Goal: Find specific page/section: Find specific page/section

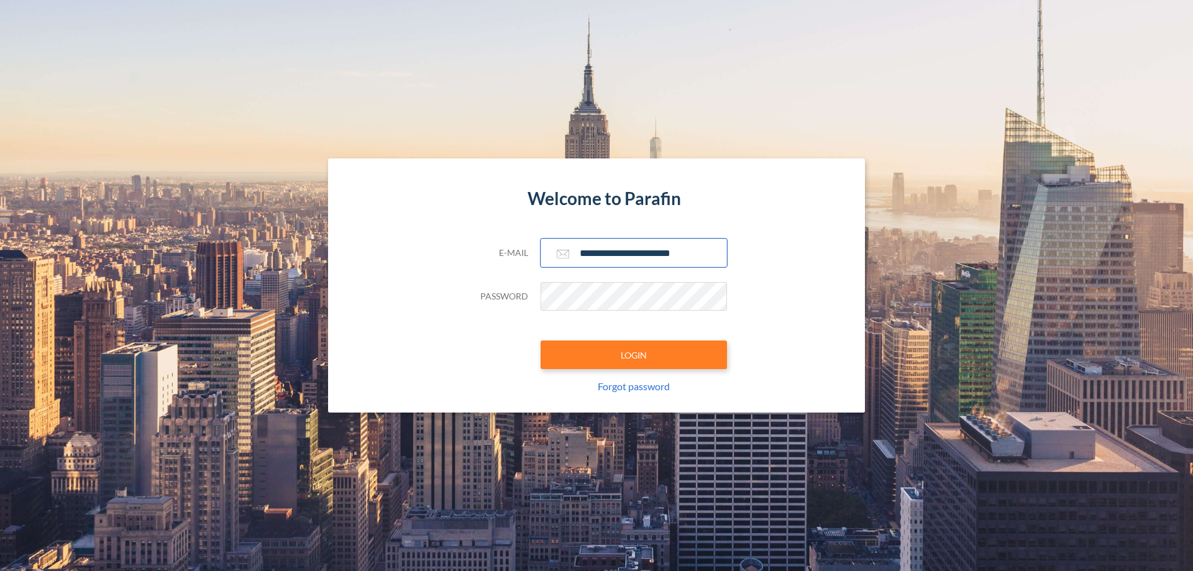
type input "**********"
click at [634, 355] on button "LOGIN" at bounding box center [634, 355] width 186 height 29
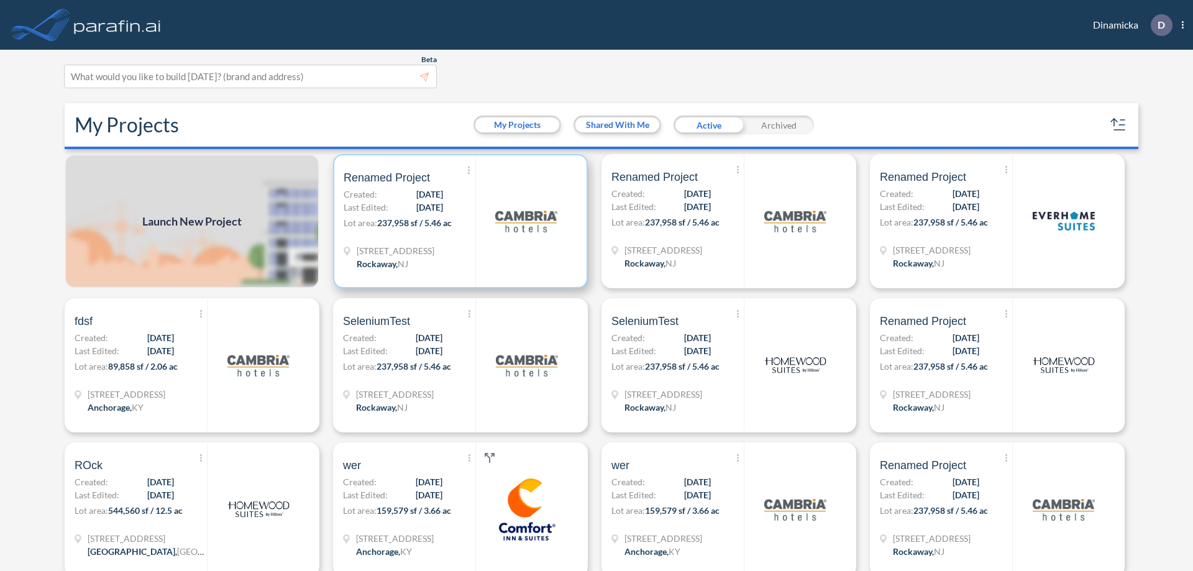
scroll to position [3, 0]
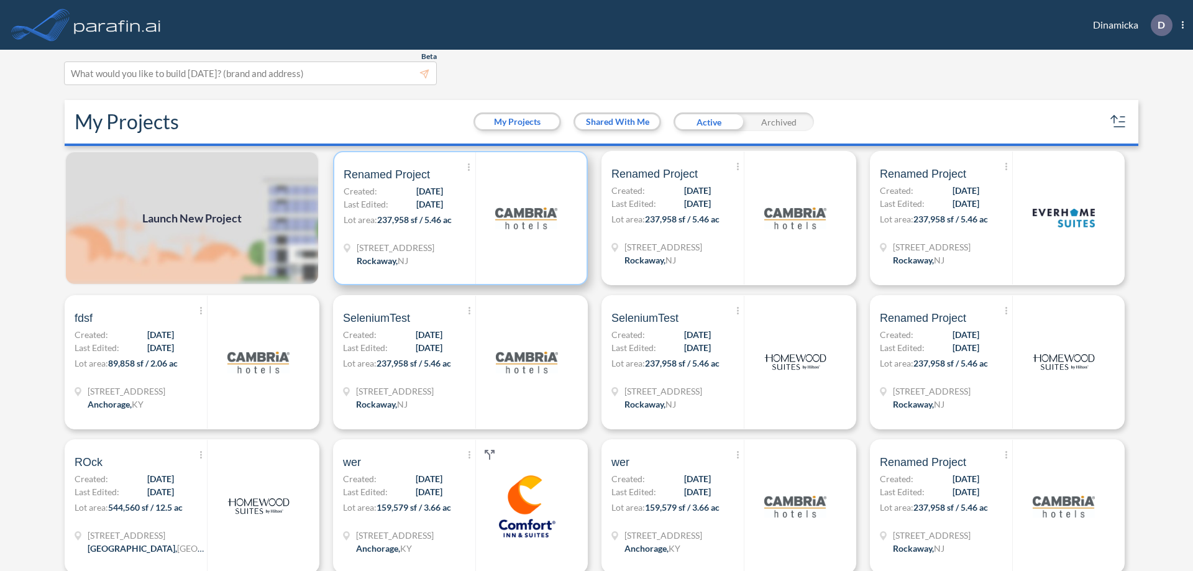
click at [458, 218] on p "Lot area: 237,958 sf / 5.46 ac" at bounding box center [410, 222] width 132 height 18
